Goal: Transaction & Acquisition: Purchase product/service

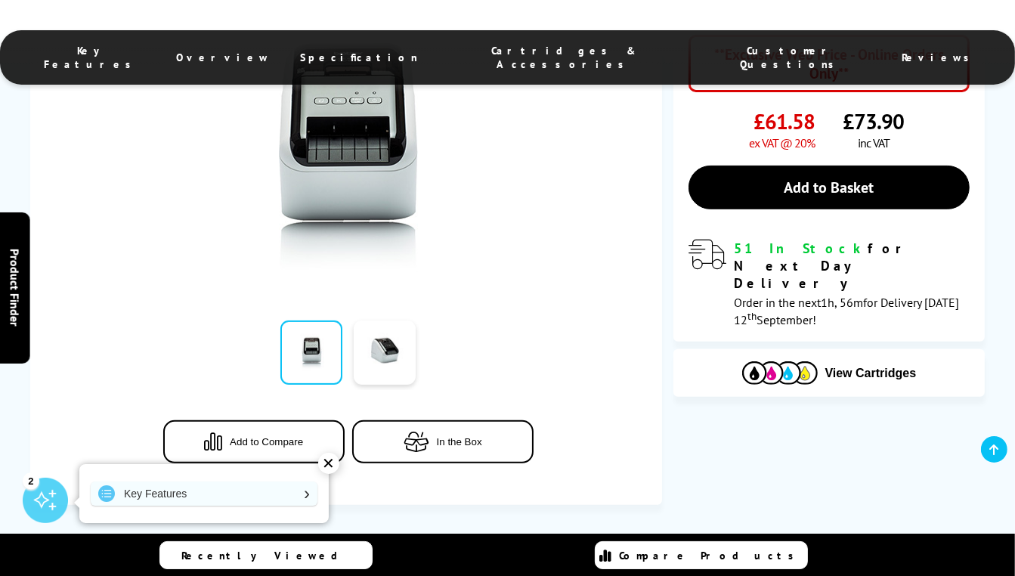
scroll to position [377, 0]
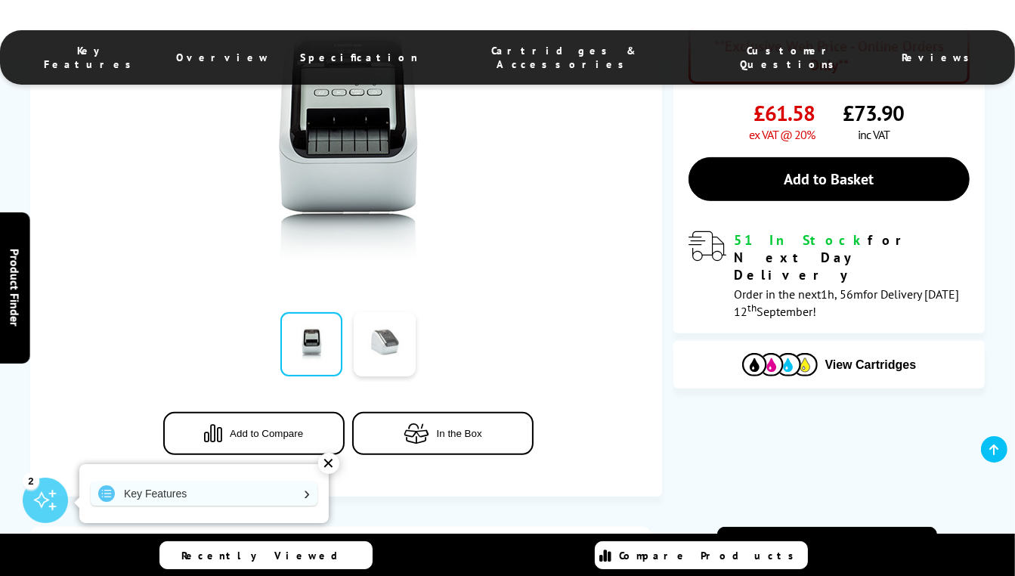
click at [393, 376] on link at bounding box center [385, 344] width 62 height 64
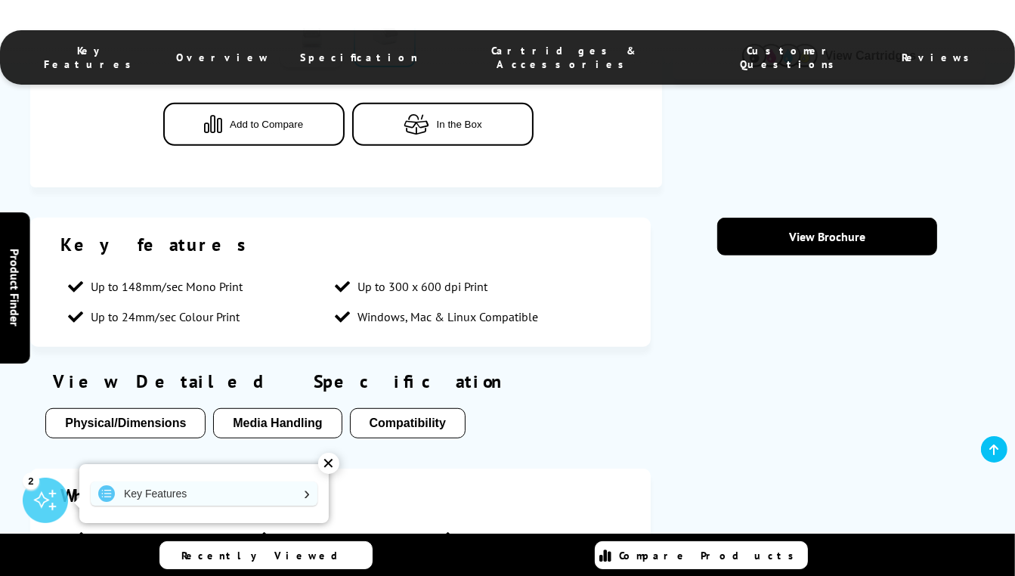
scroll to position [702, 0]
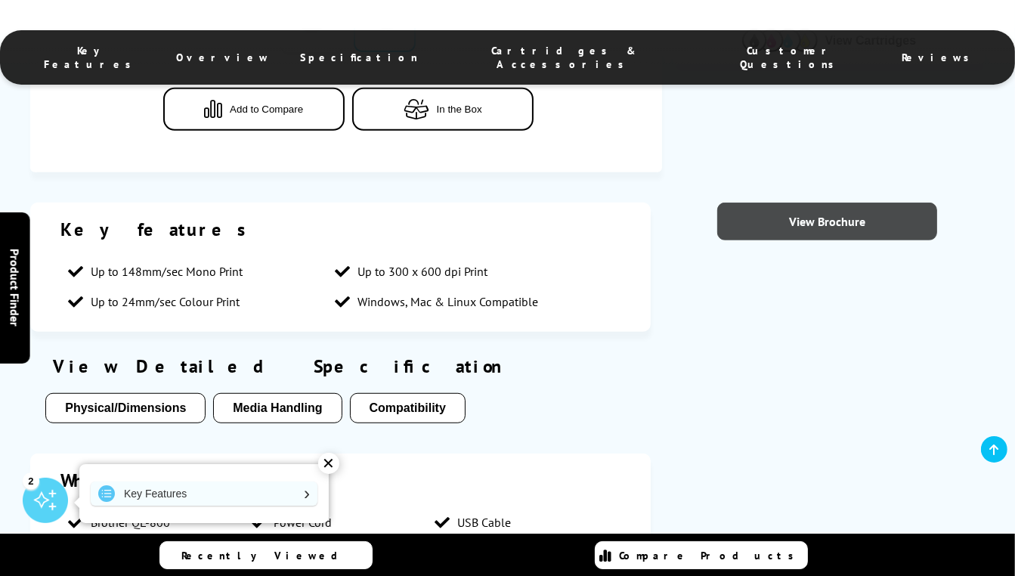
click at [808, 221] on link "View Brochure" at bounding box center [828, 222] width 221 height 38
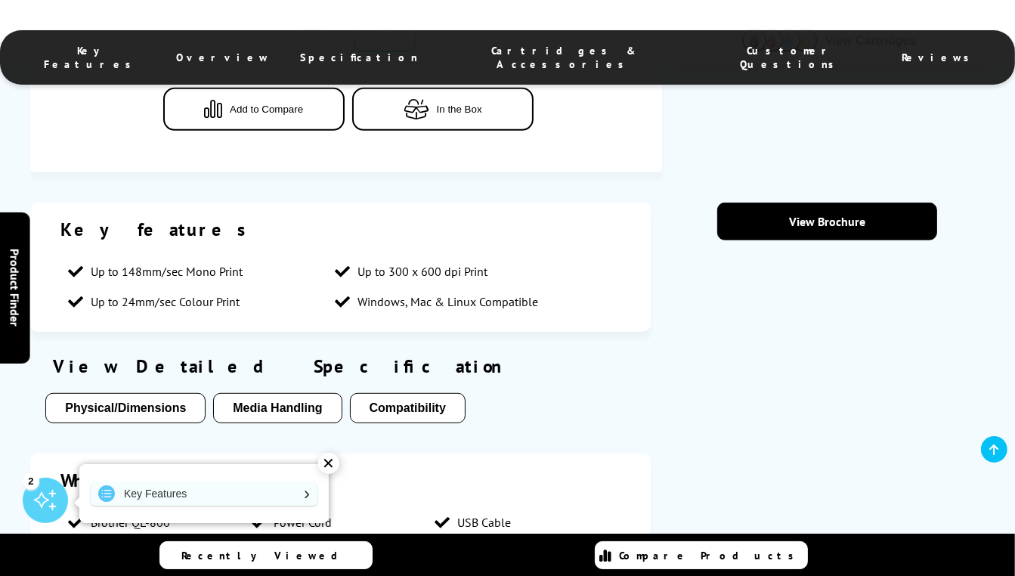
click at [611, 211] on div "Key features Up to 148mm/sec Mono Print Up to 300 x 600 dpi Print Up to 24mm/se…" at bounding box center [340, 267] width 621 height 129
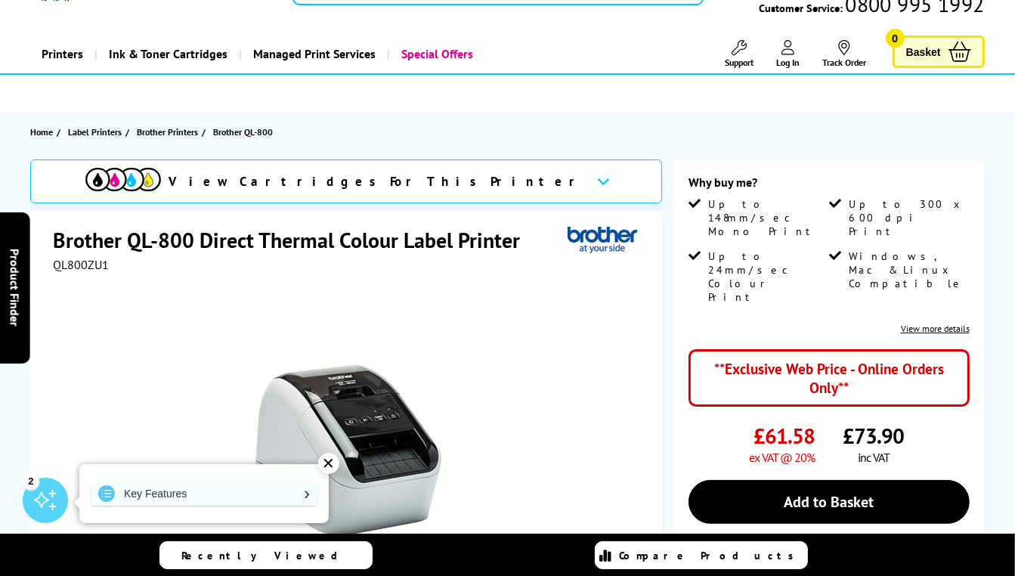
scroll to position [0, 0]
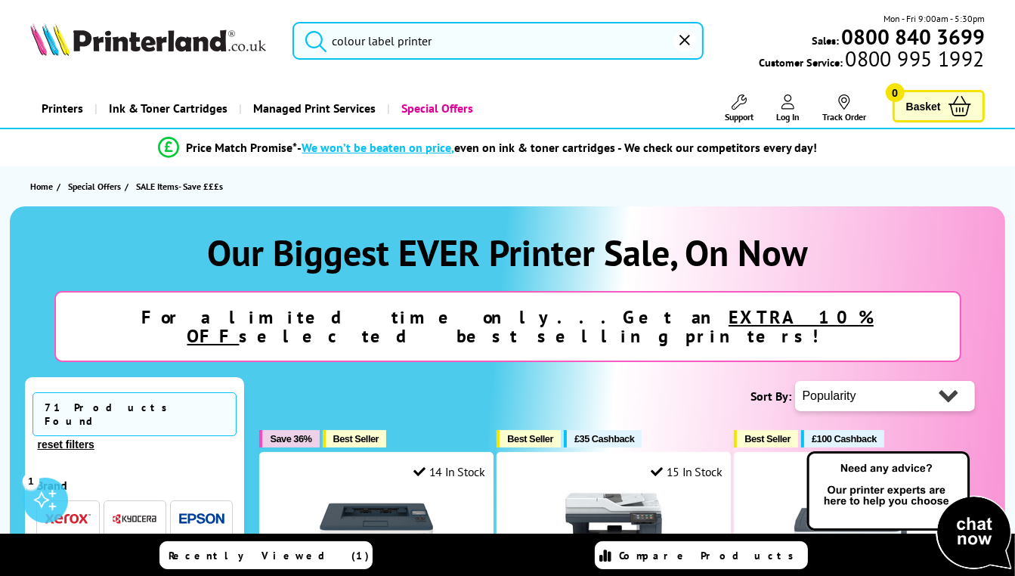
click at [465, 40] on input "colour label printer" at bounding box center [498, 41] width 411 height 38
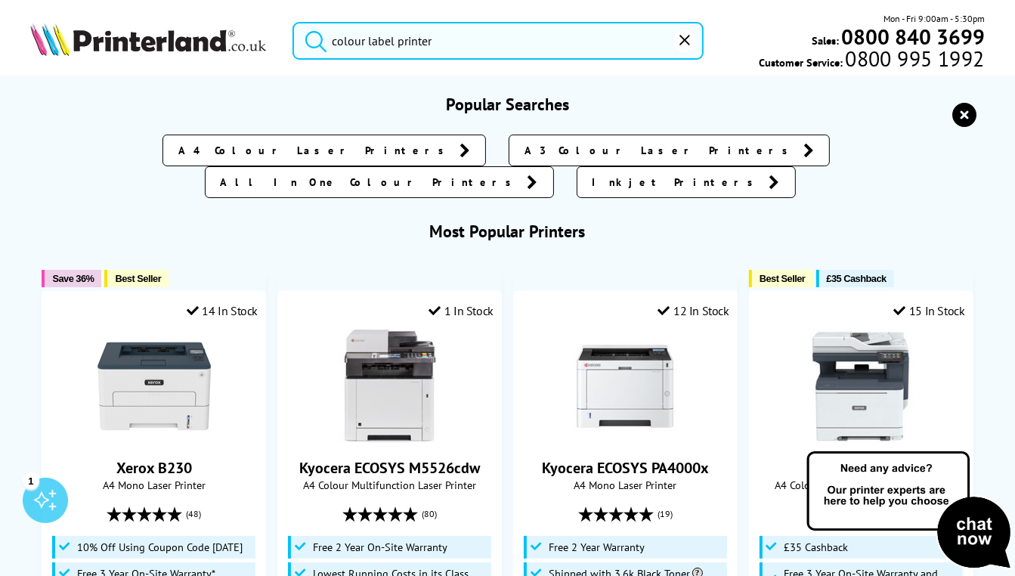
click at [293, 22] on button "submit" at bounding box center [312, 38] width 38 height 33
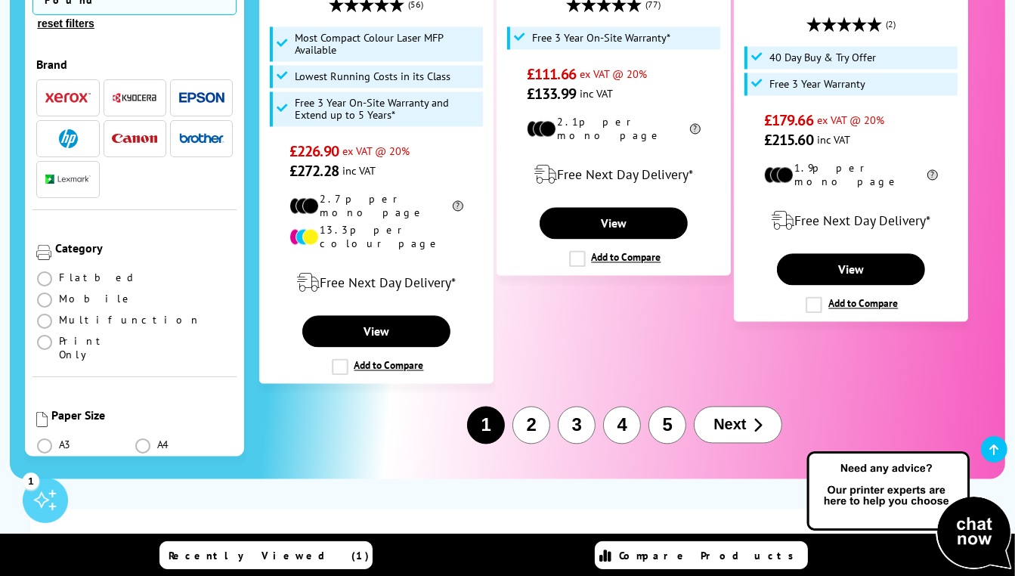
scroll to position [2616, 0]
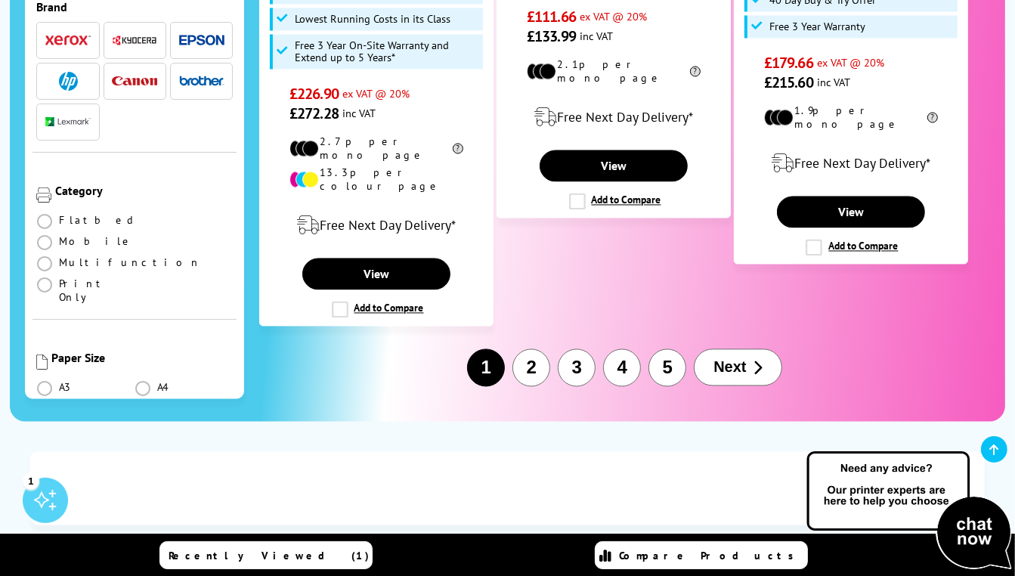
click at [744, 349] on button "Next" at bounding box center [738, 367] width 88 height 37
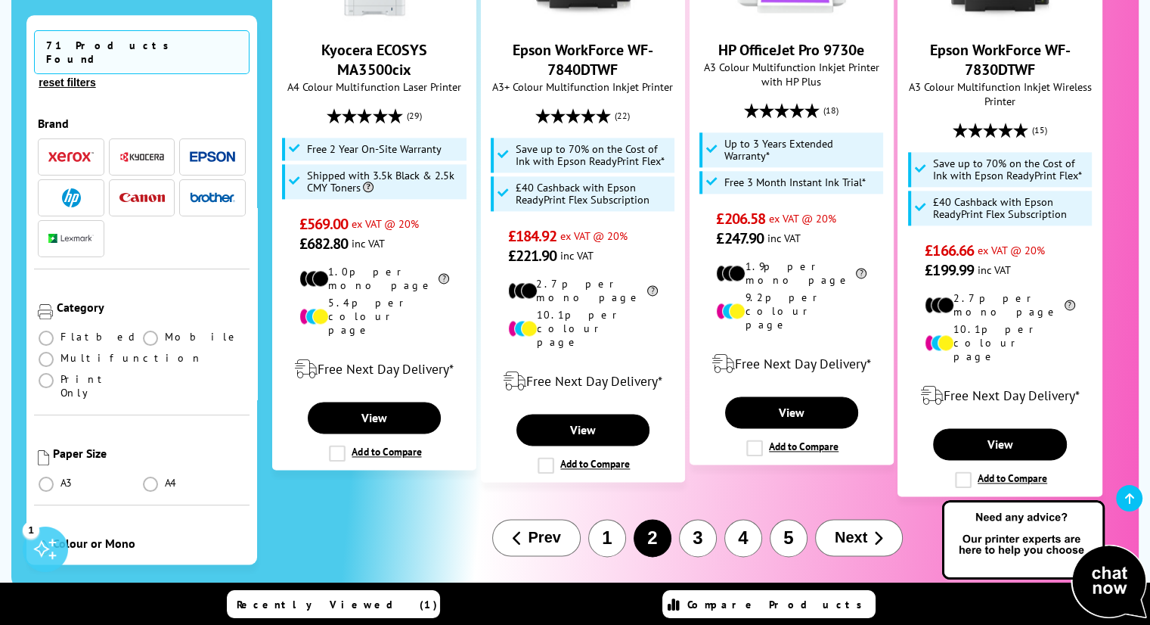
scroll to position [1990, 0]
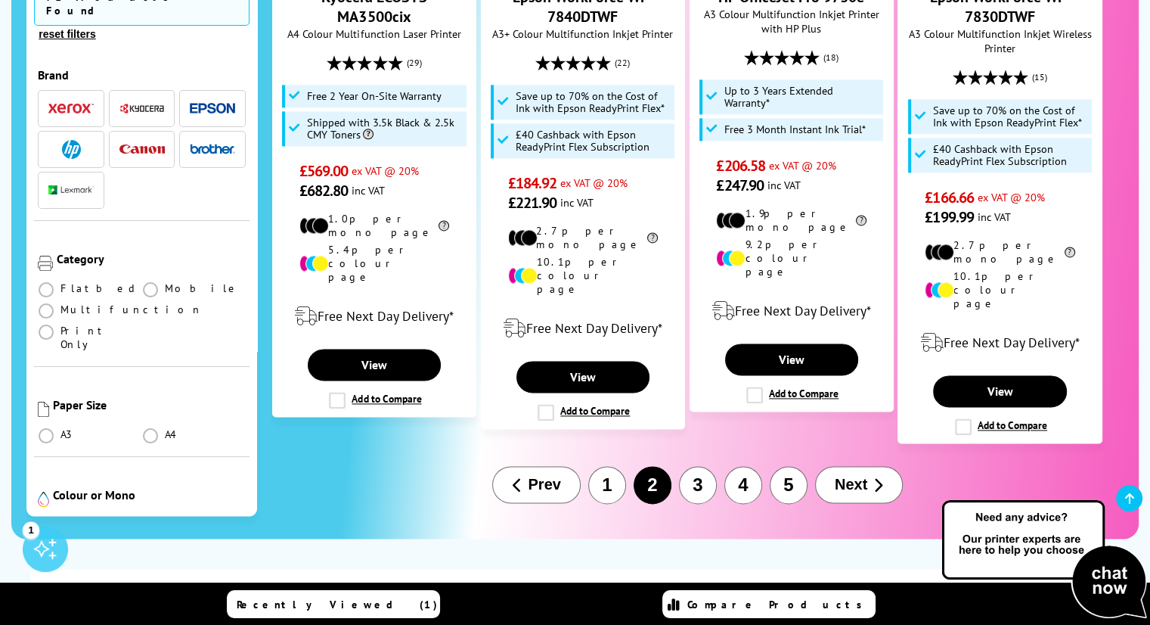
click at [857, 476] on span "Next" at bounding box center [851, 484] width 33 height 17
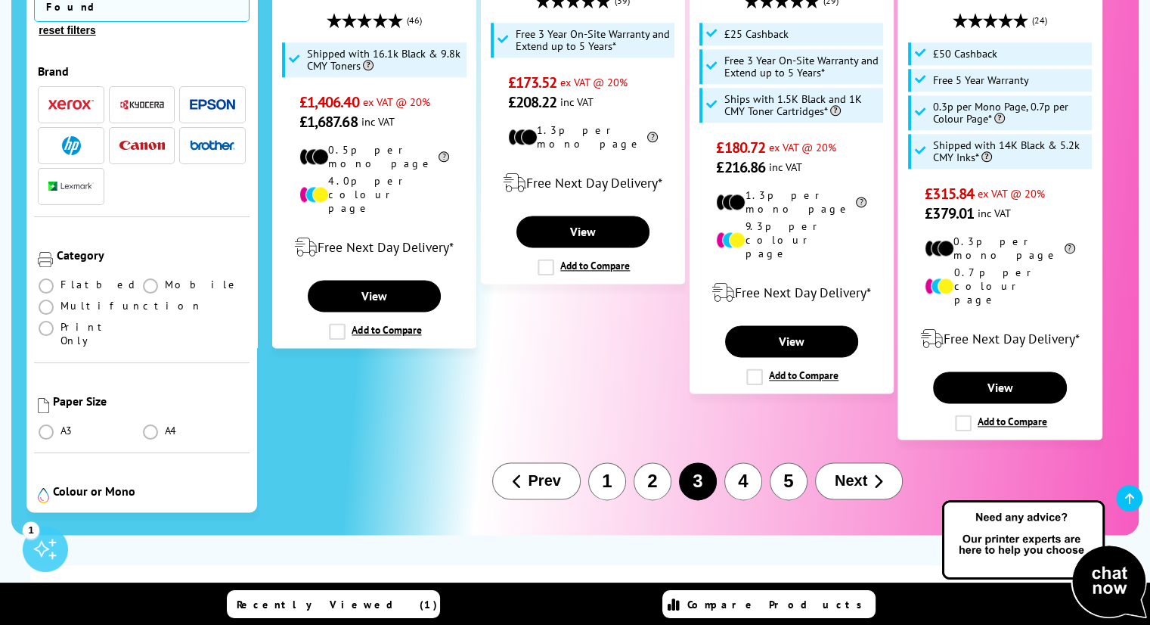
scroll to position [1982, 0]
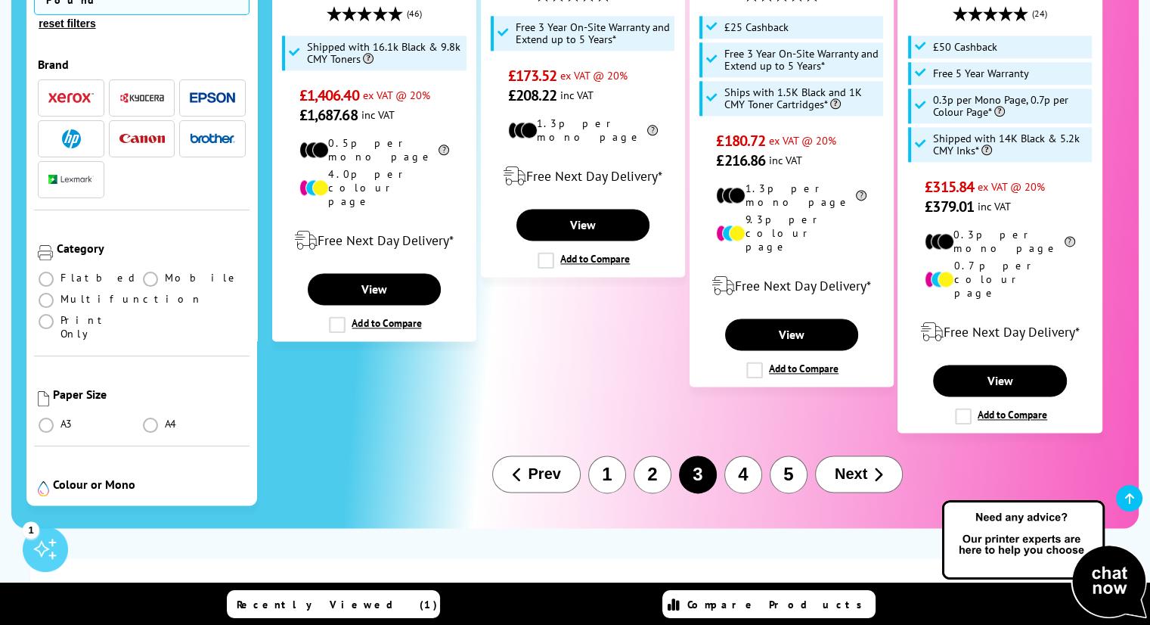
click at [874, 467] on icon "button" at bounding box center [878, 474] width 10 height 15
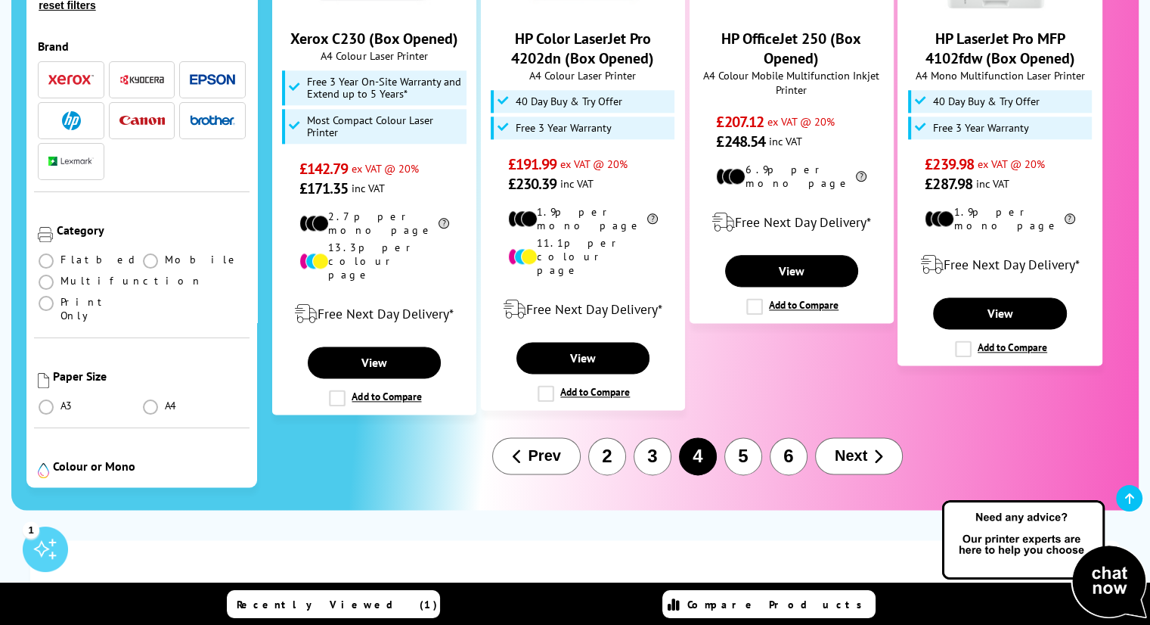
scroll to position [1869, 0]
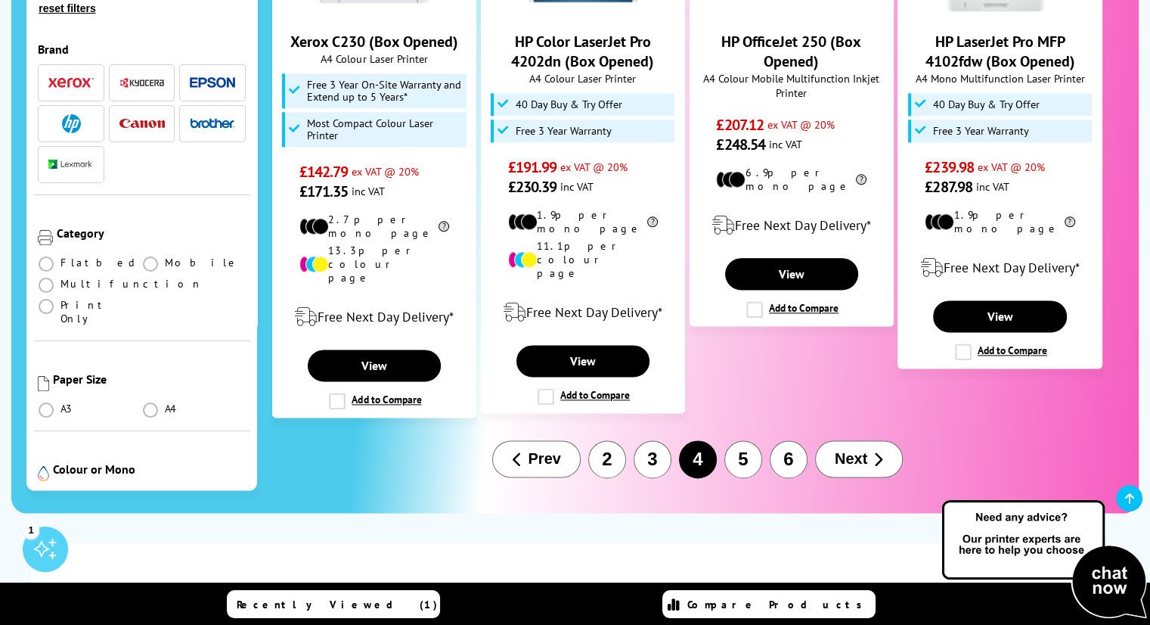
click at [865, 440] on button "Next" at bounding box center [859, 458] width 88 height 37
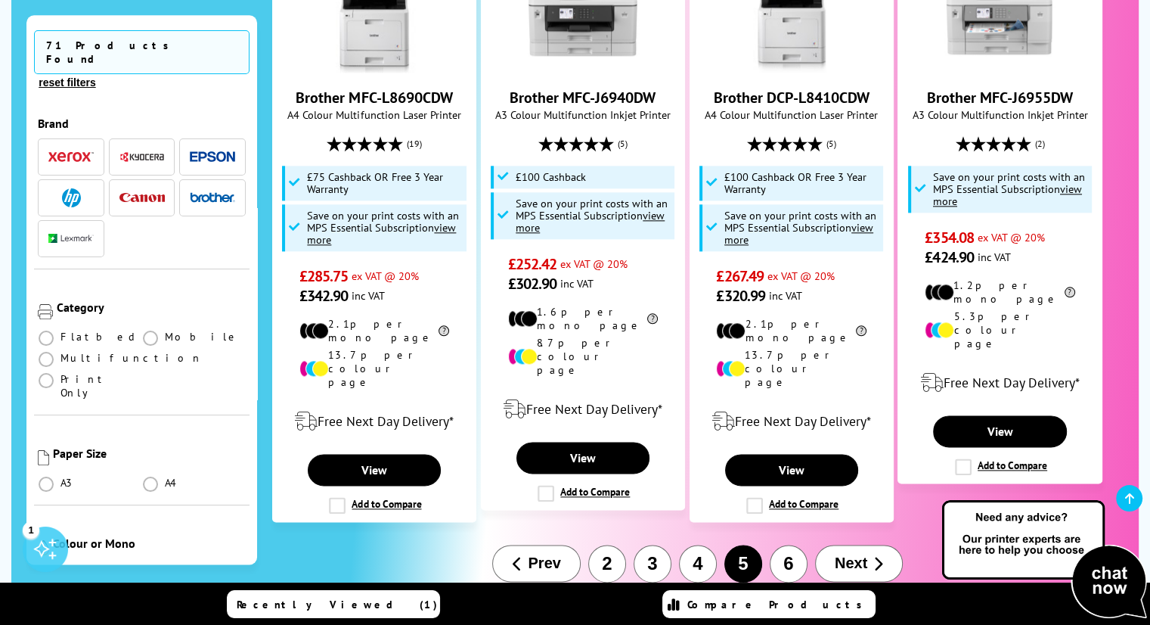
scroll to position [1804, 0]
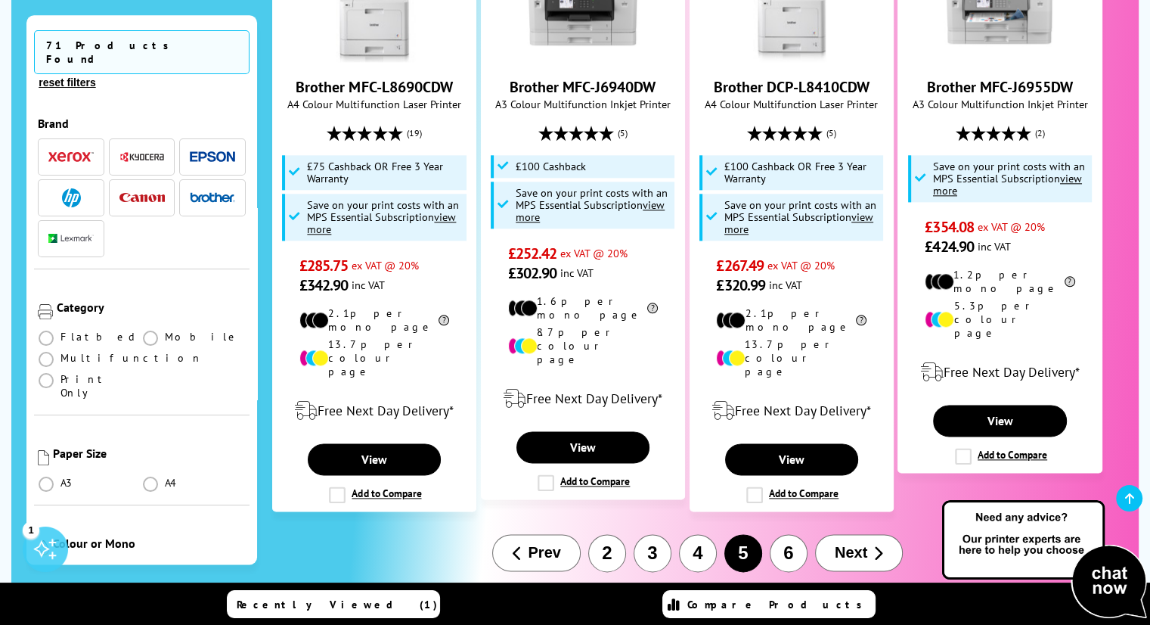
click at [862, 544] on span "Next" at bounding box center [851, 552] width 33 height 17
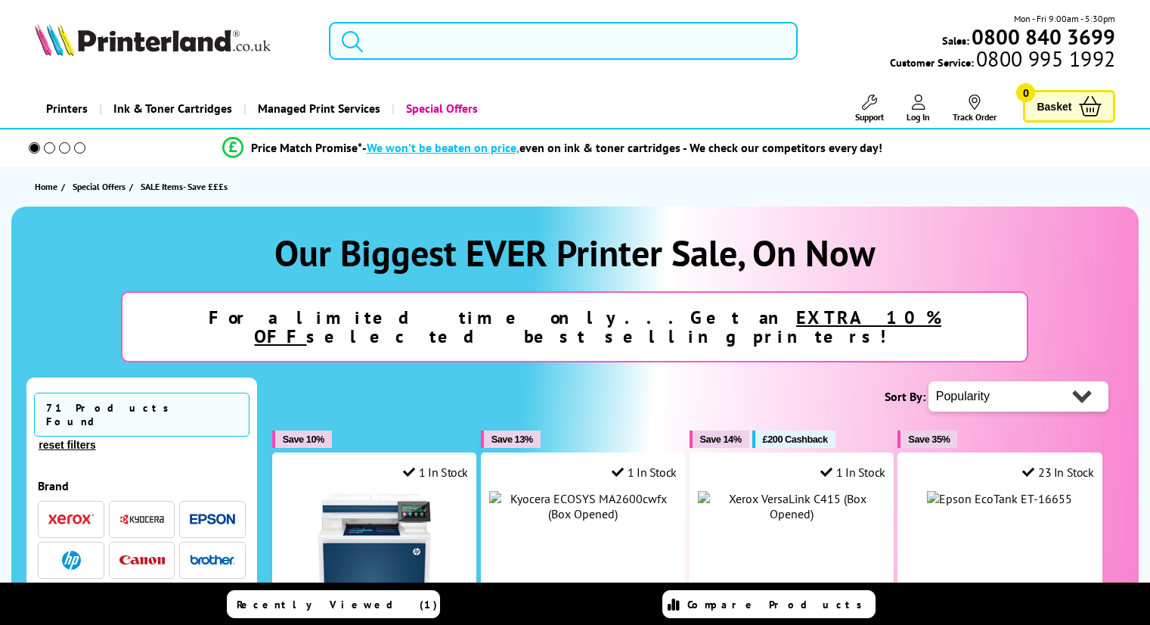
scroll to position [1804, 0]
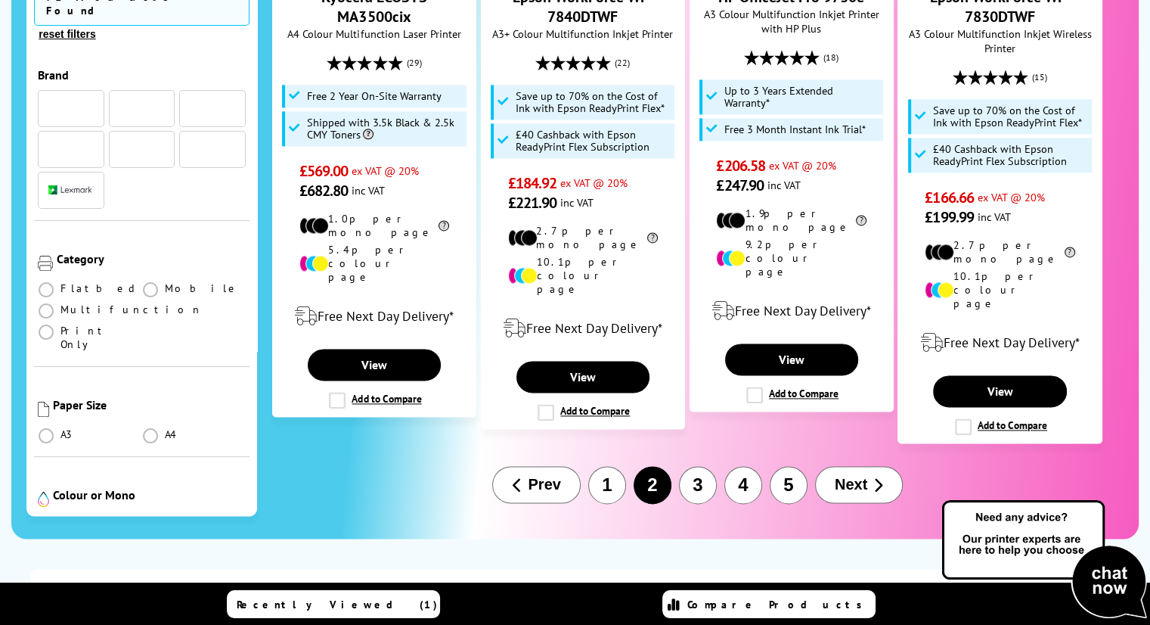
scroll to position [1990, 0]
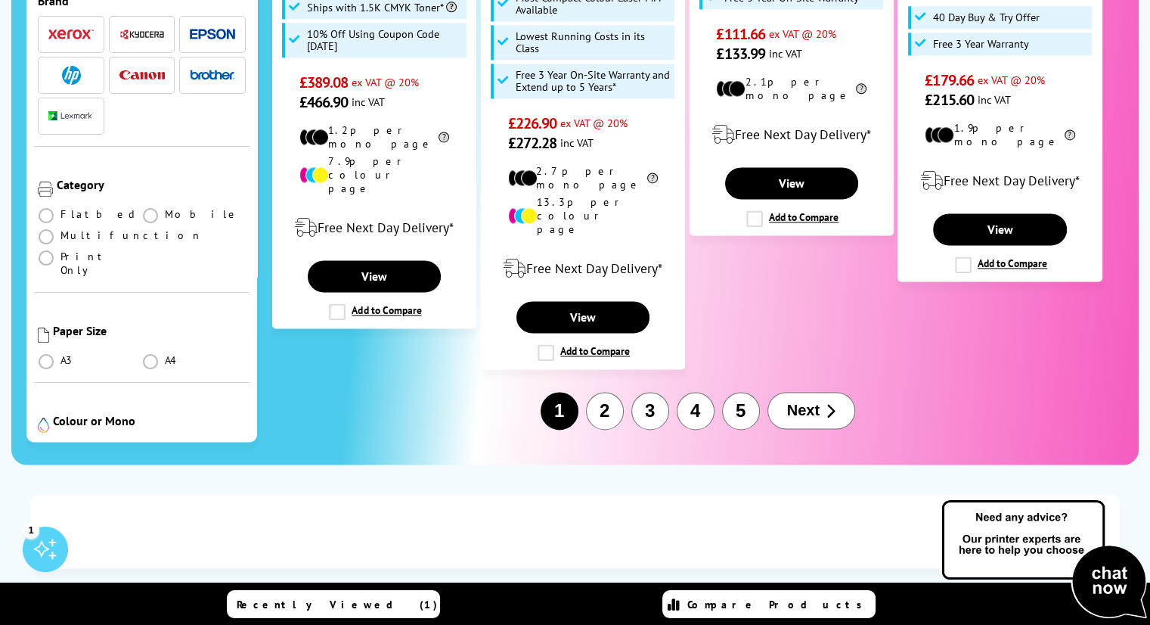
type input "label printer"
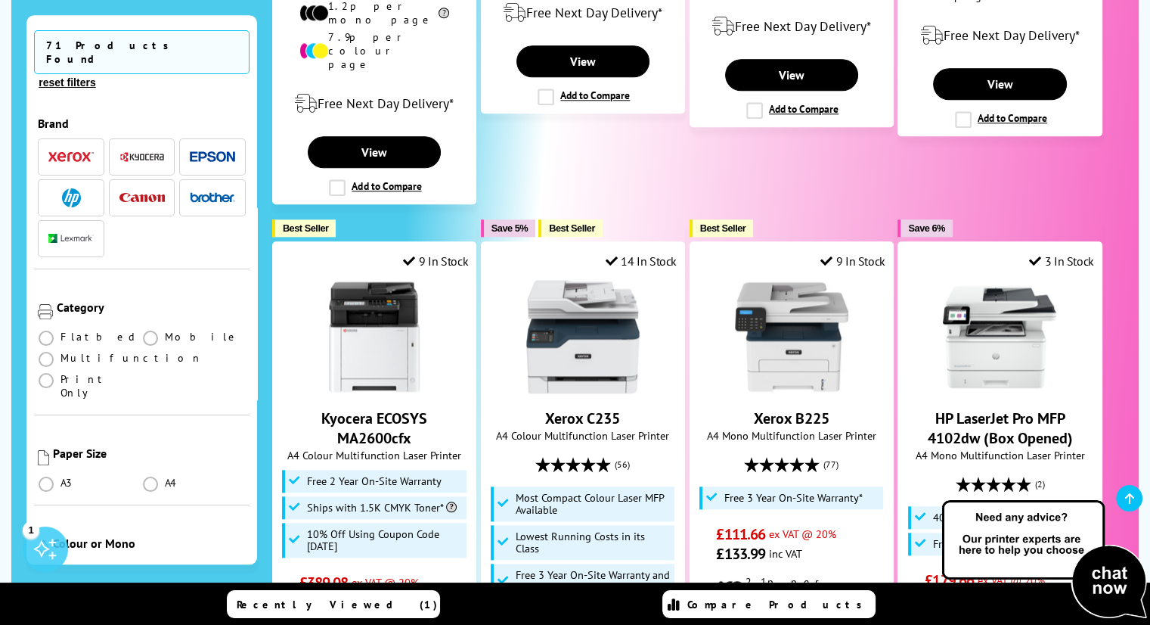
scroll to position [105, 0]
